Goal: Task Accomplishment & Management: Manage account settings

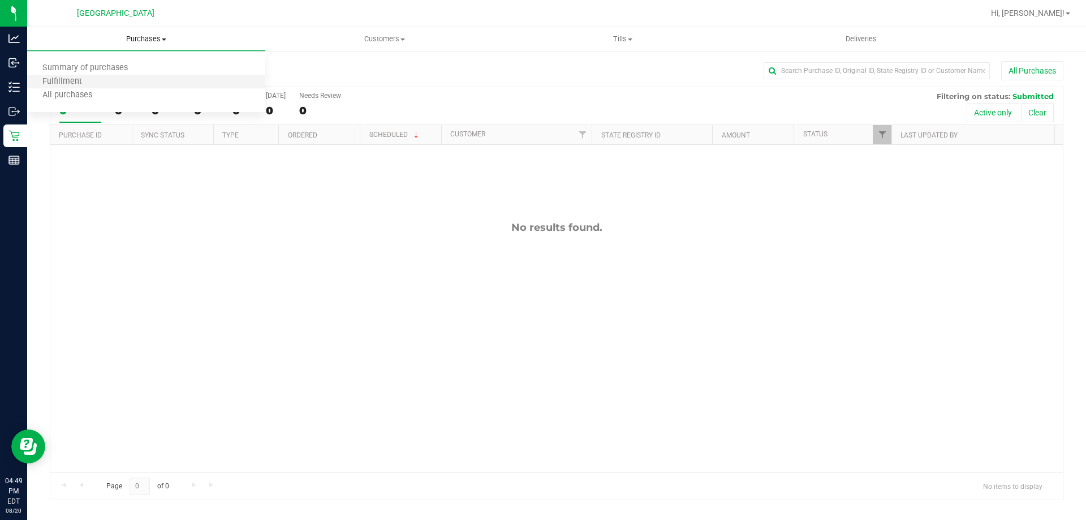
click at [180, 77] on li "Fulfillment" at bounding box center [146, 82] width 238 height 14
click at [206, 33] on uib-tab-heading "Purchases Summary of purchases Fulfillment All purchases" at bounding box center [146, 39] width 238 height 24
click at [183, 62] on li "Summary of purchases" at bounding box center [146, 69] width 238 height 14
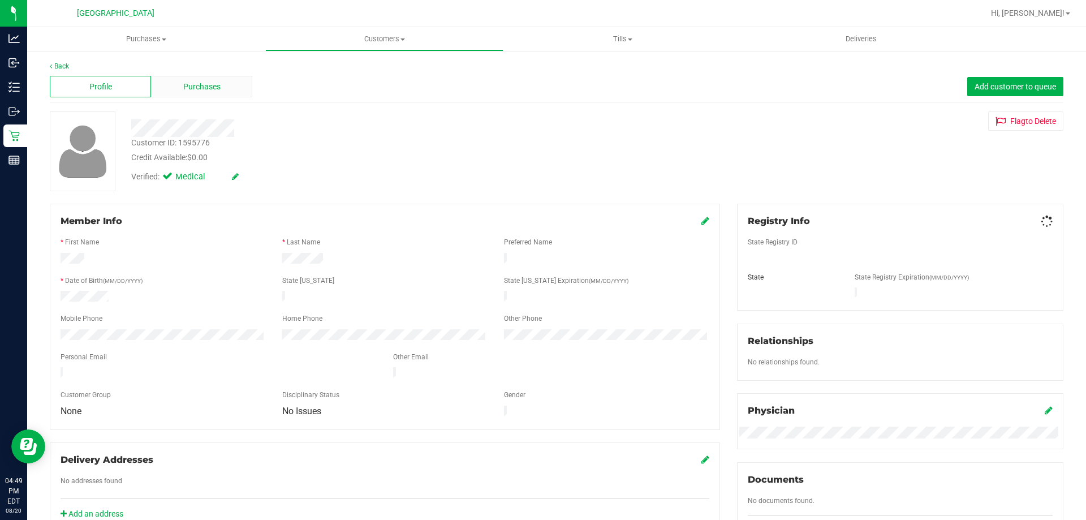
click at [216, 80] on div "Purchases" at bounding box center [201, 86] width 101 height 21
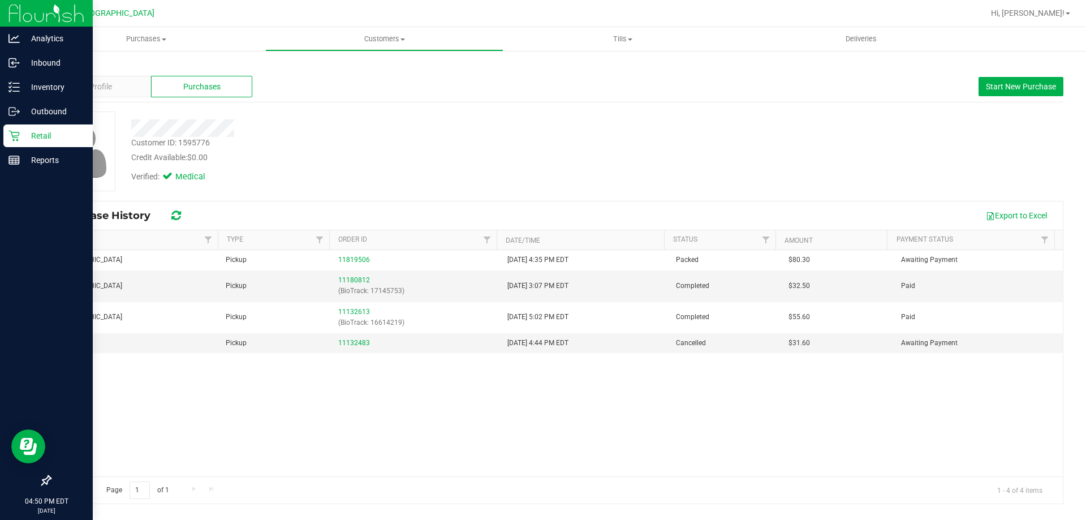
click at [20, 132] on p "Retail" at bounding box center [54, 136] width 68 height 14
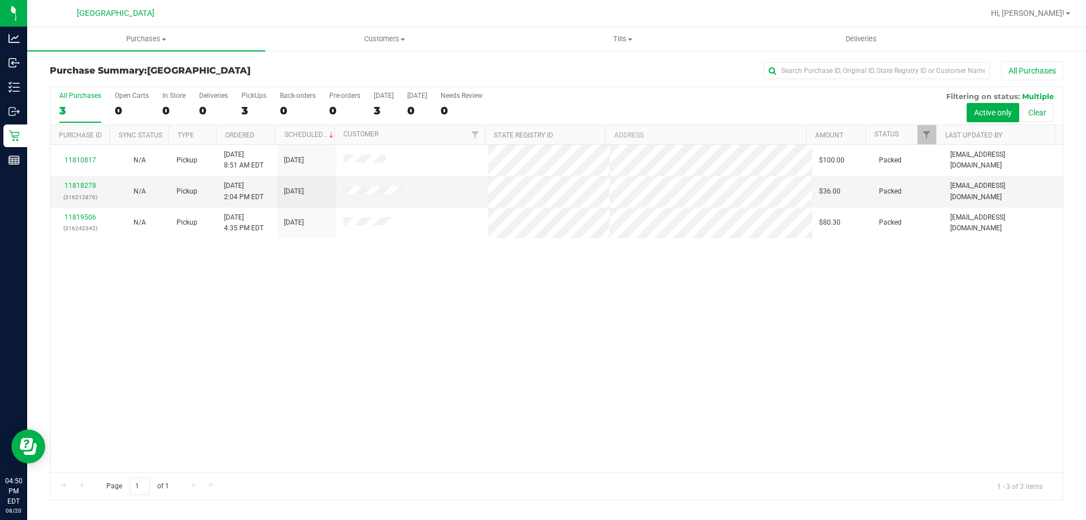
click at [319, 265] on div "11810817 N/A Pickup [DATE] 8:51 AM EDT 8/20/2025 $100.00 Packed [EMAIL_ADDRESS]…" at bounding box center [556, 308] width 1012 height 327
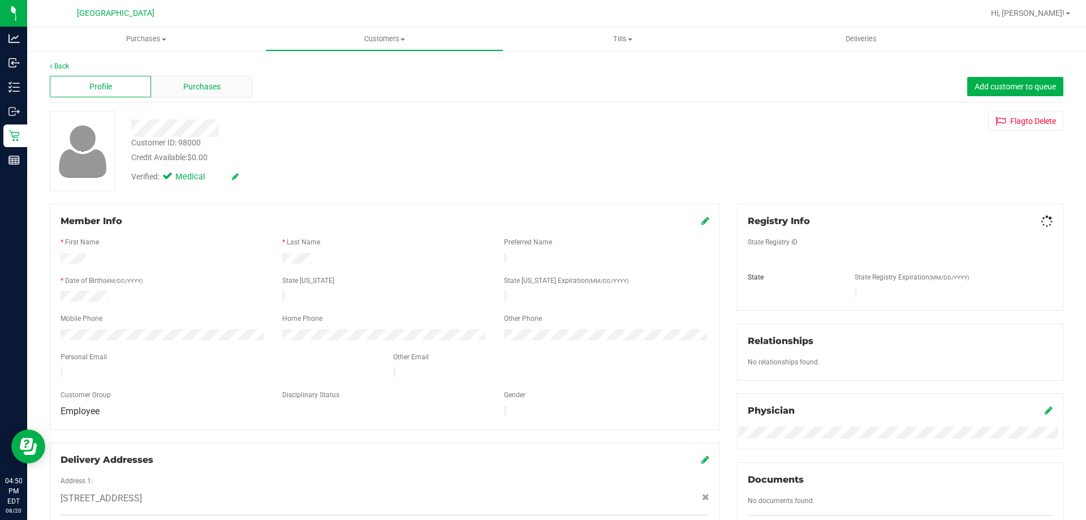
click at [224, 92] on div "Purchases" at bounding box center [201, 86] width 101 height 21
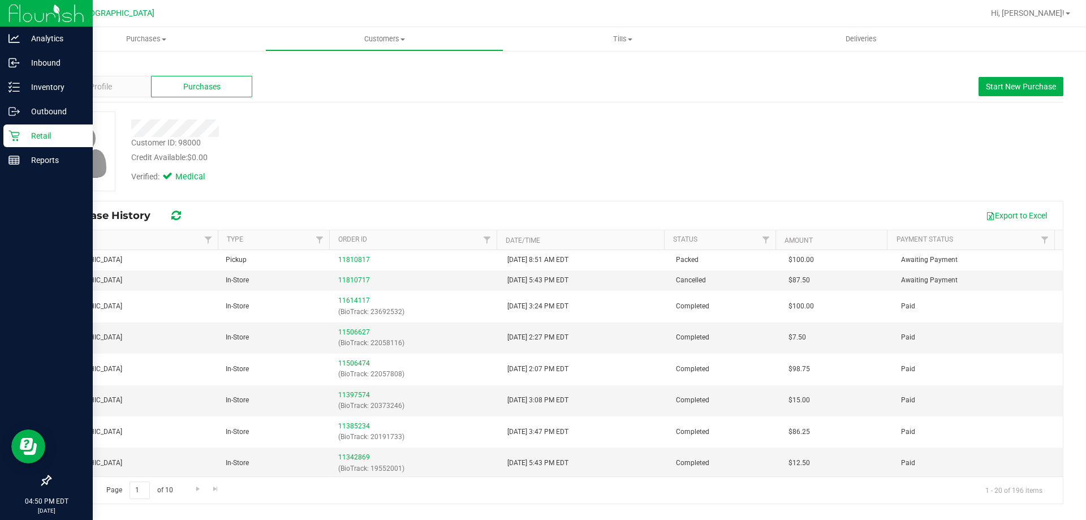
click at [4, 136] on div "Retail" at bounding box center [47, 135] width 89 height 23
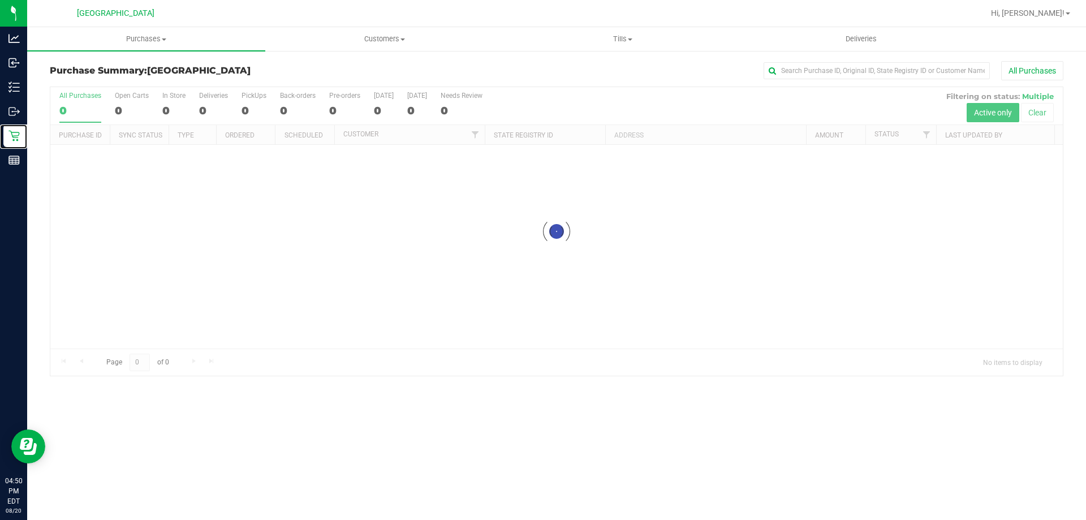
click at [300, 340] on div at bounding box center [556, 231] width 1012 height 288
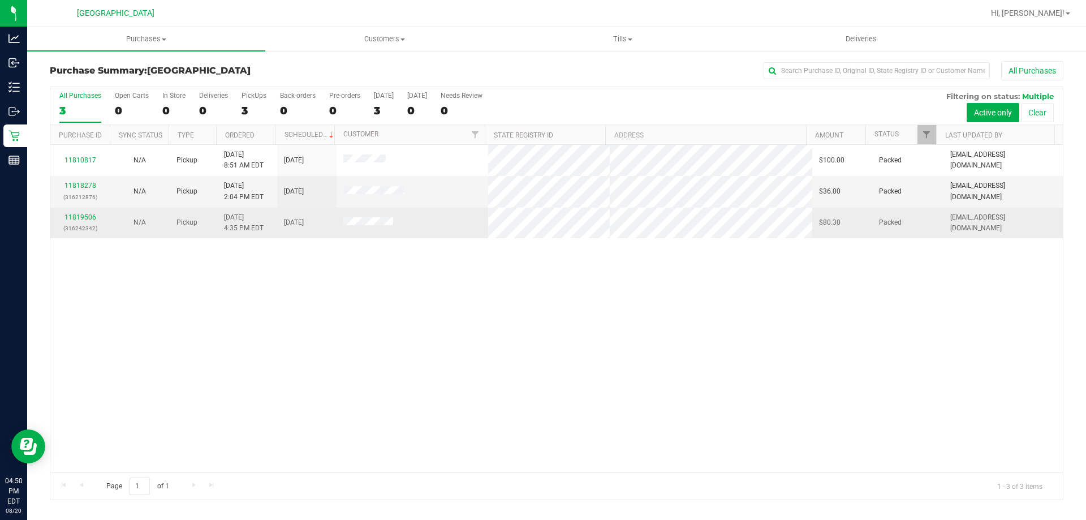
click at [359, 236] on td at bounding box center [412, 223] width 152 height 31
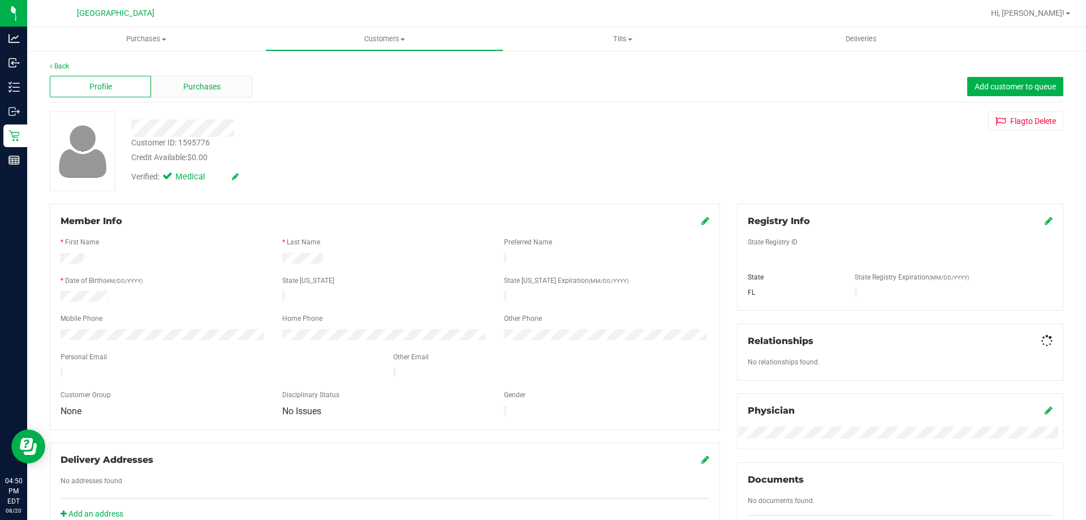
click at [210, 96] on div "Purchases" at bounding box center [201, 86] width 101 height 21
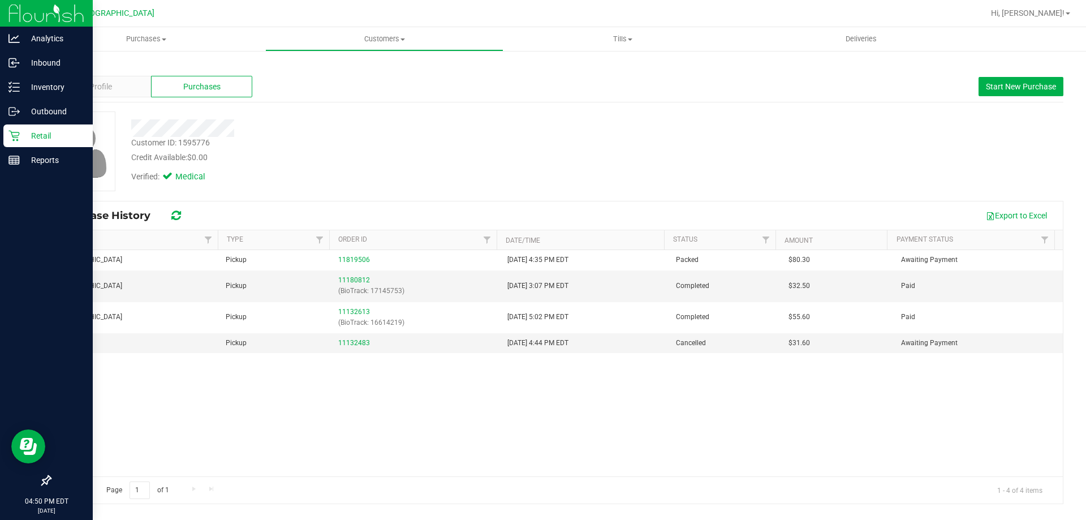
click at [5, 139] on div "Retail" at bounding box center [47, 135] width 89 height 23
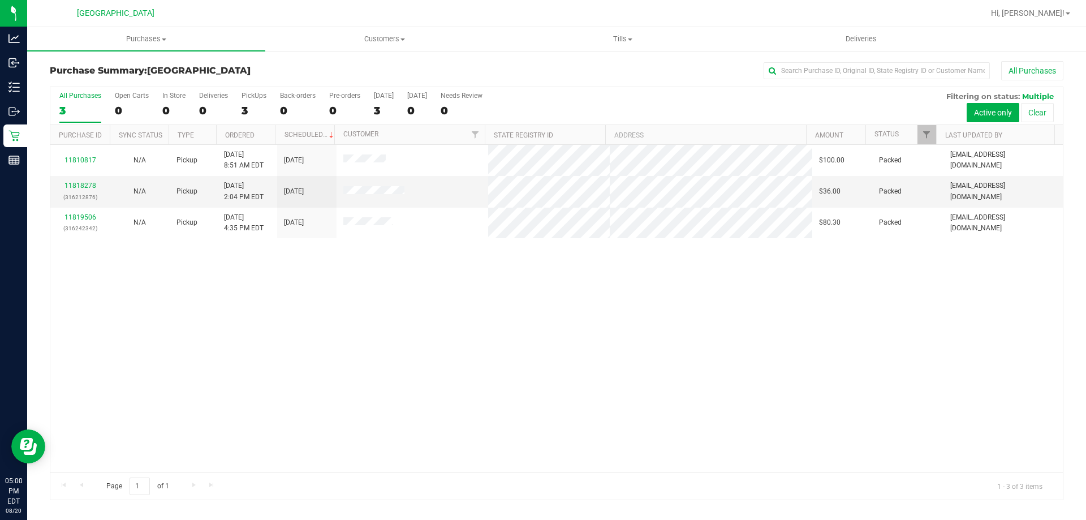
click at [678, 93] on div "All Purchases 3 Open Carts 0 In Store 0 Deliveries 0 PickUps 3 Back-orders 0 Pr…" at bounding box center [556, 91] width 1012 height 9
